Goal: Task Accomplishment & Management: Use online tool/utility

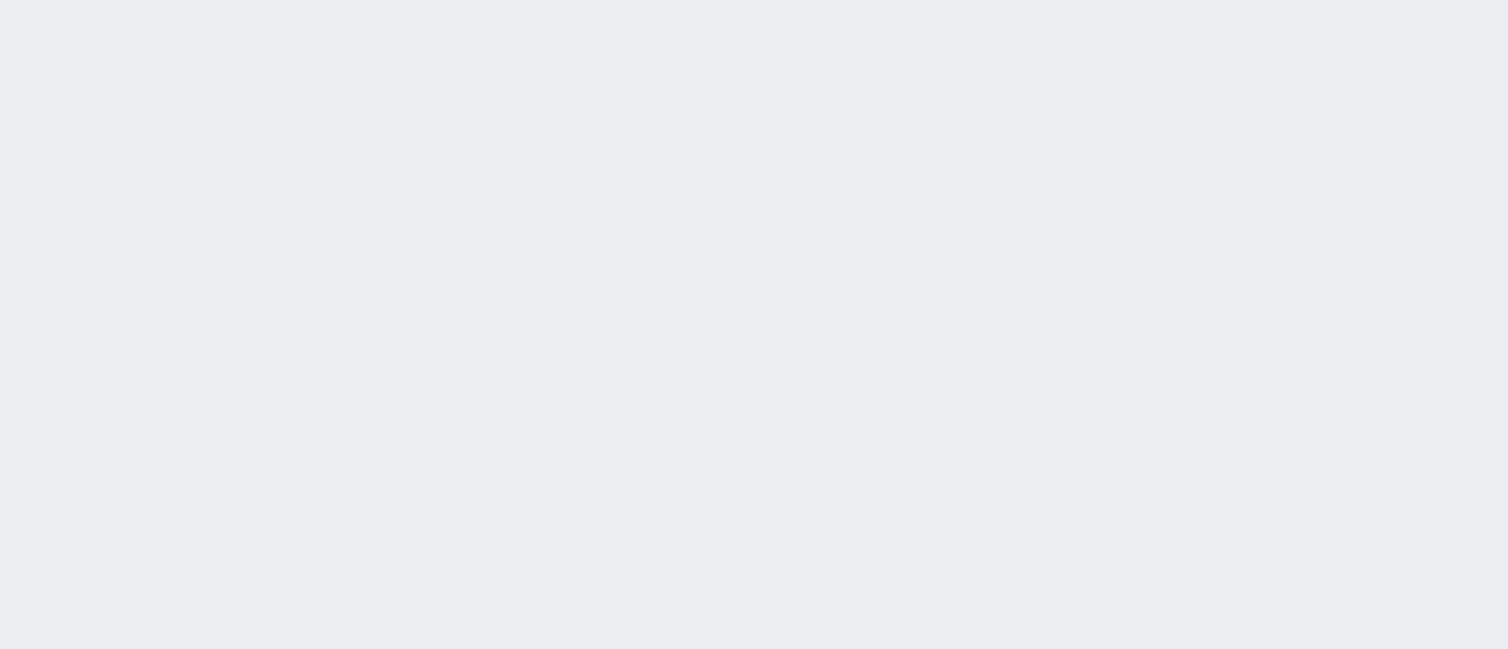
click at [632, 0] on html at bounding box center [754, 0] width 1508 height 0
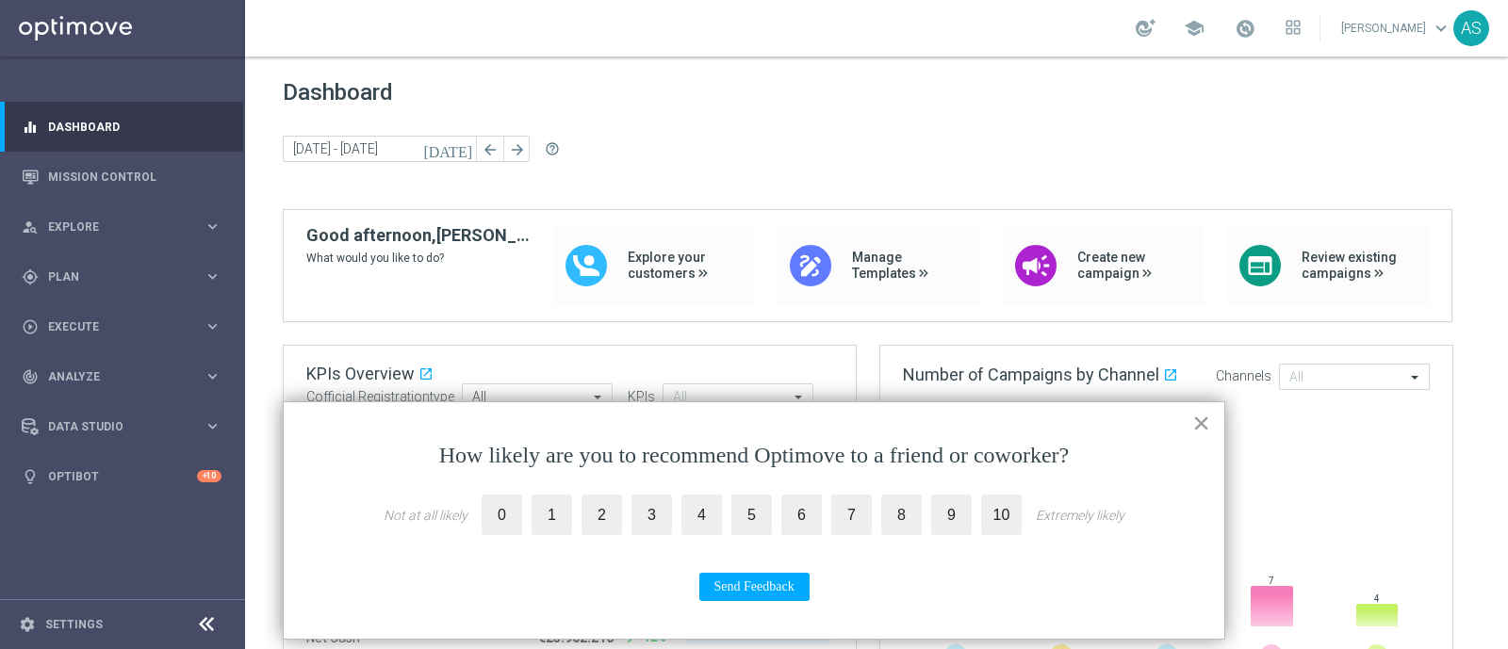
click at [1209, 426] on button "×" at bounding box center [1201, 423] width 18 height 30
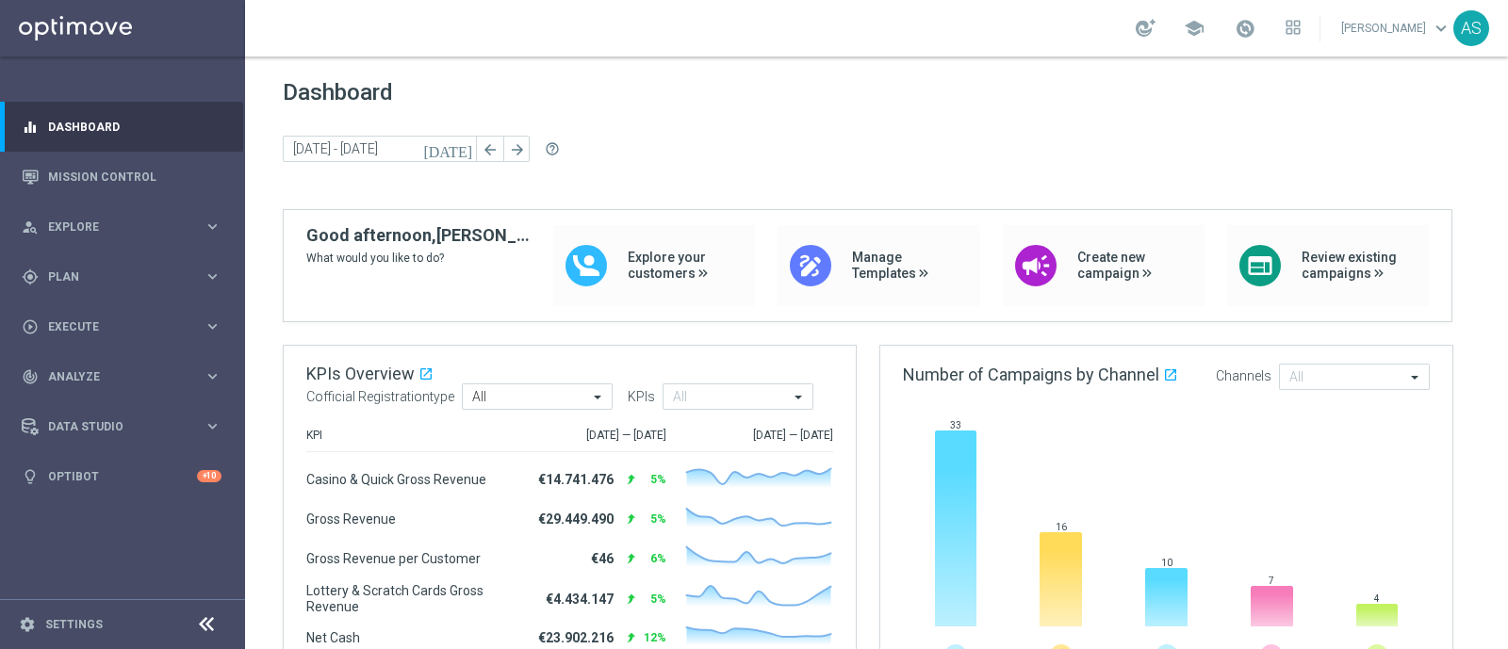
click at [1422, 21] on link "[PERSON_NAME] keyboard_arrow_down" at bounding box center [1396, 28] width 114 height 28
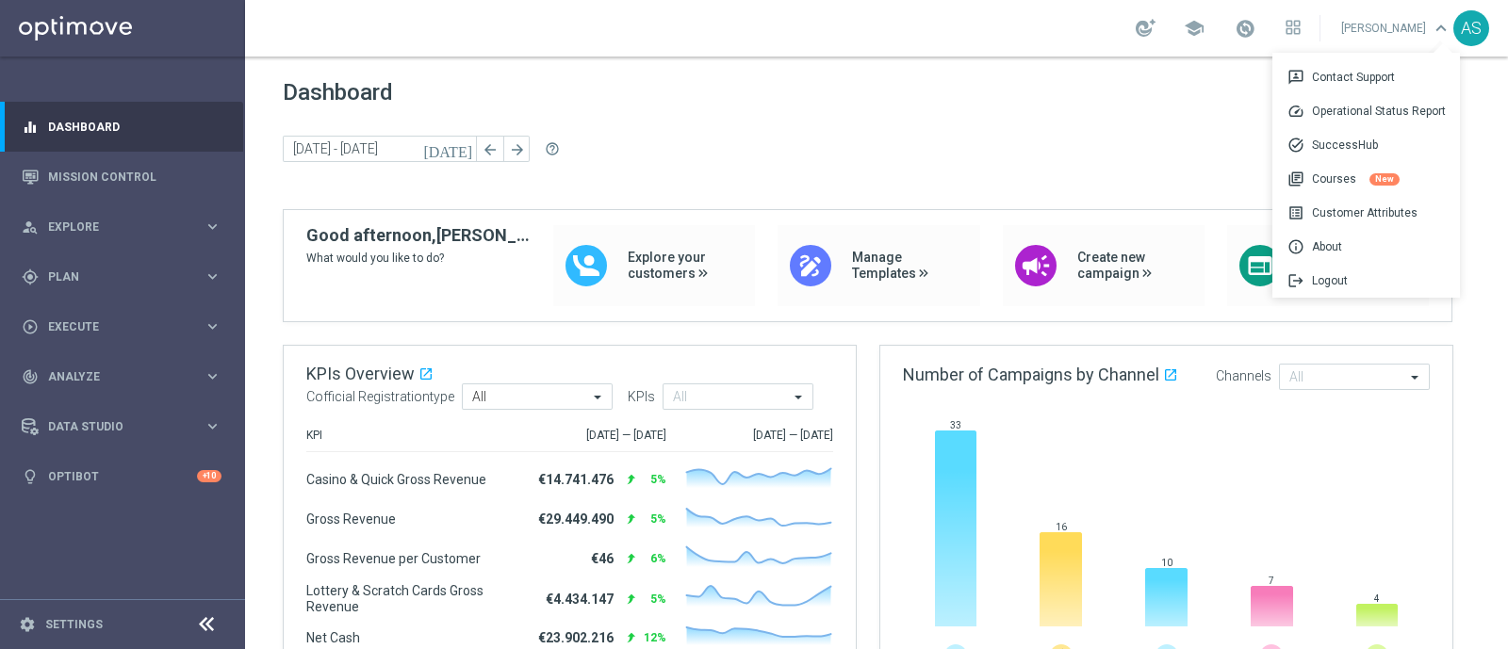
click at [1141, 134] on div "Dashboard [DATE] [DATE] - [DATE] arrow_back arrow_forward help_outline" at bounding box center [877, 144] width 1188 height 130
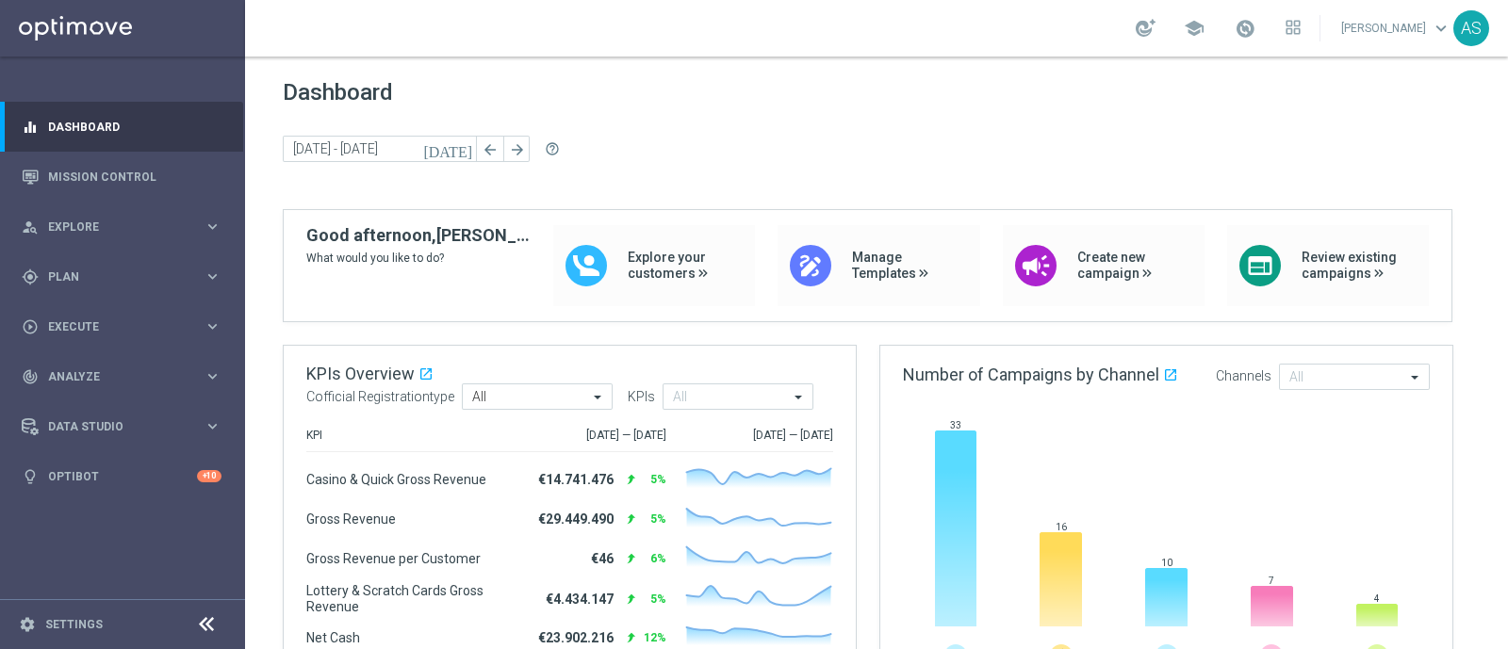
click at [1475, 26] on div "AS" at bounding box center [1471, 28] width 36 height 36
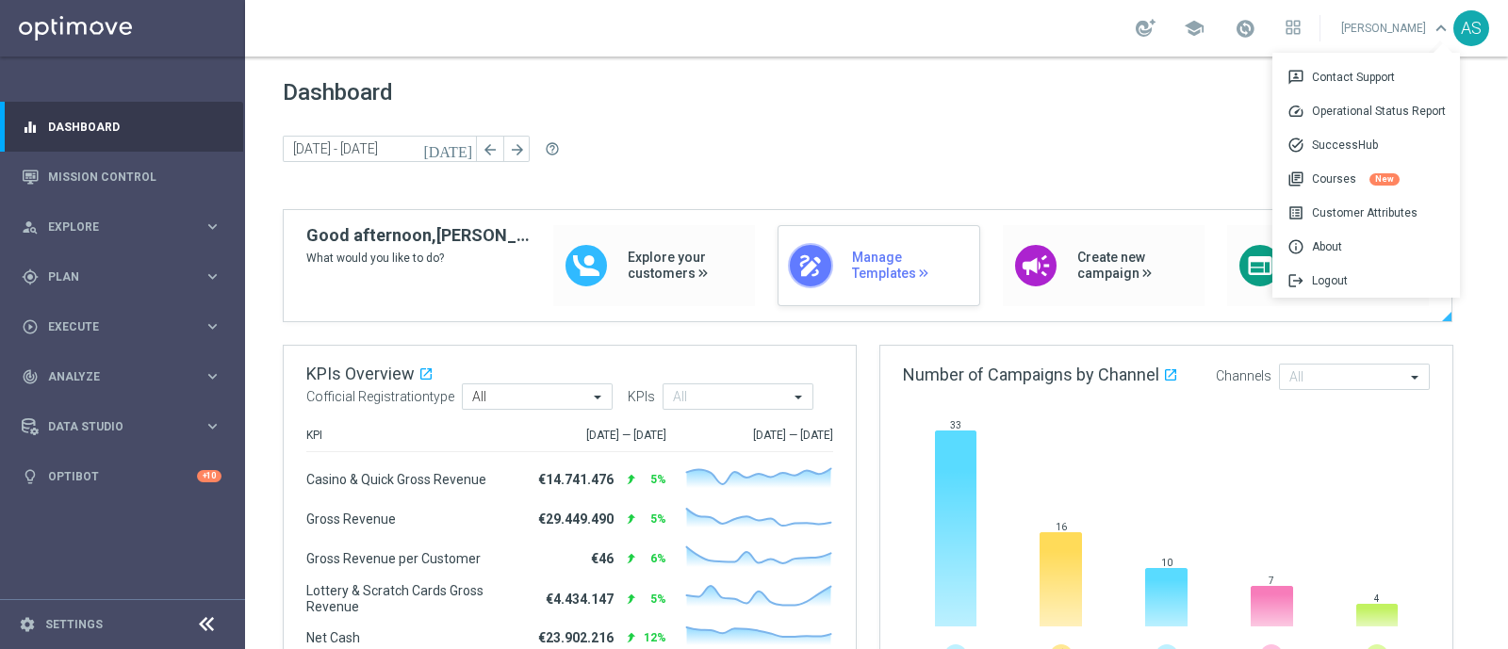
click at [901, 229] on div "draw Manage Templates" at bounding box center [879, 265] width 202 height 81
